Goal: Manage account settings

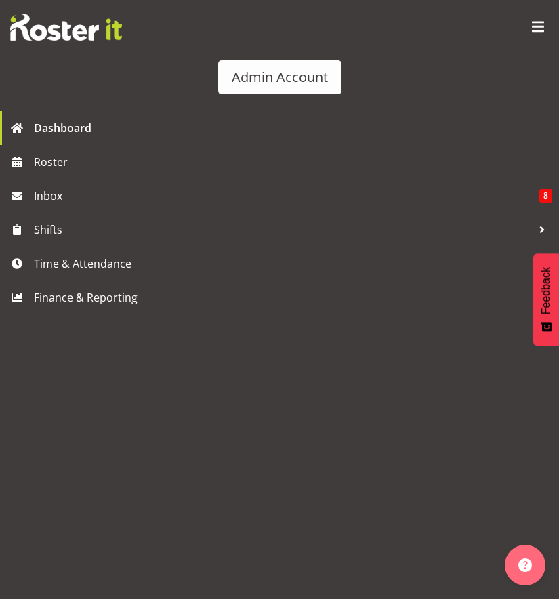
click at [550, 28] on div "Admin Account" at bounding box center [279, 55] width 559 height 111
click at [539, 27] on span at bounding box center [538, 27] width 22 height 22
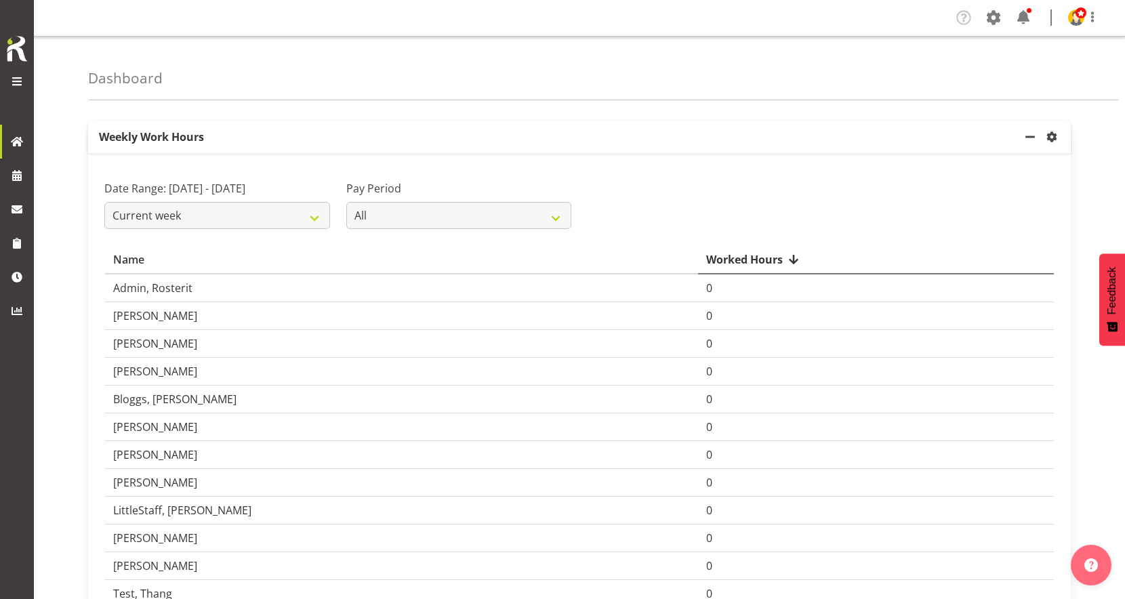
click at [22, 83] on span at bounding box center [17, 81] width 16 height 16
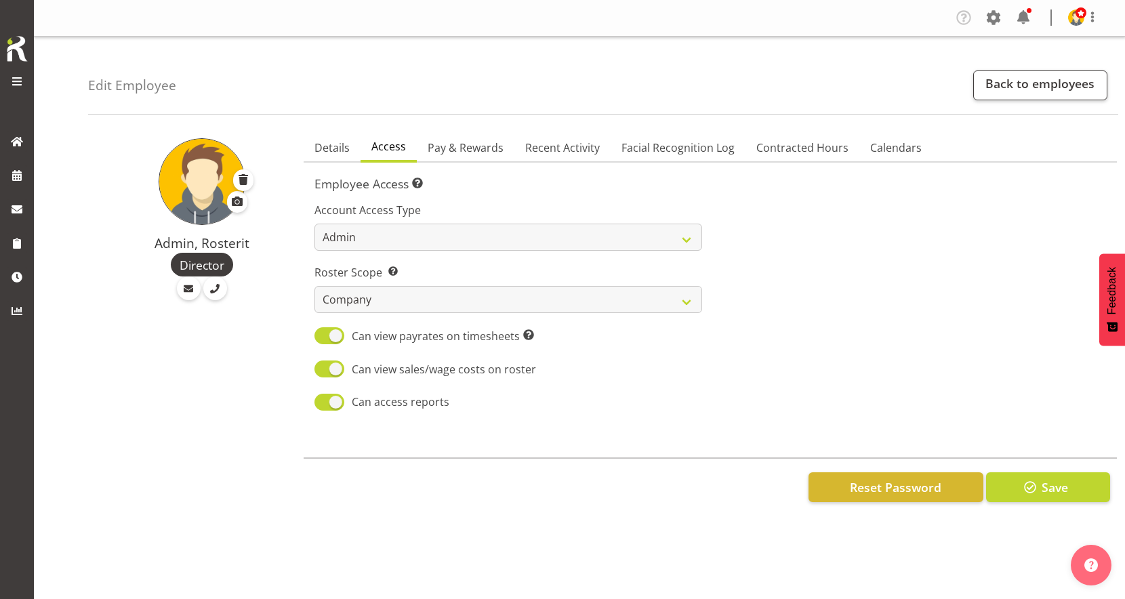
select select "company"
click at [27, 177] on link at bounding box center [17, 176] width 34 height 34
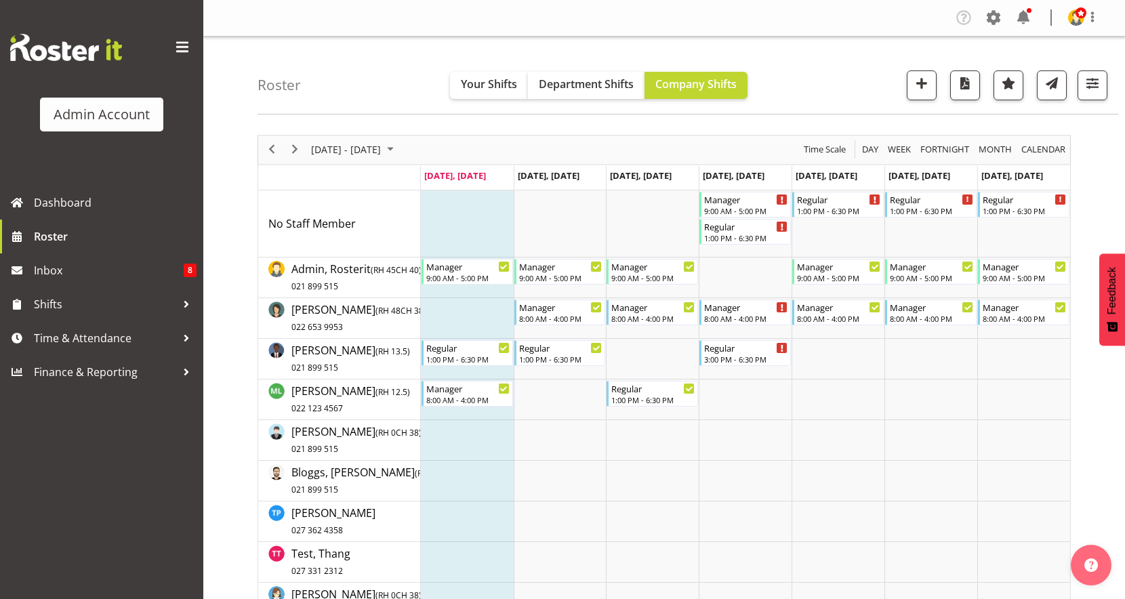
click at [180, 46] on span at bounding box center [182, 48] width 22 height 22
